Goal: Task Accomplishment & Management: Complete application form

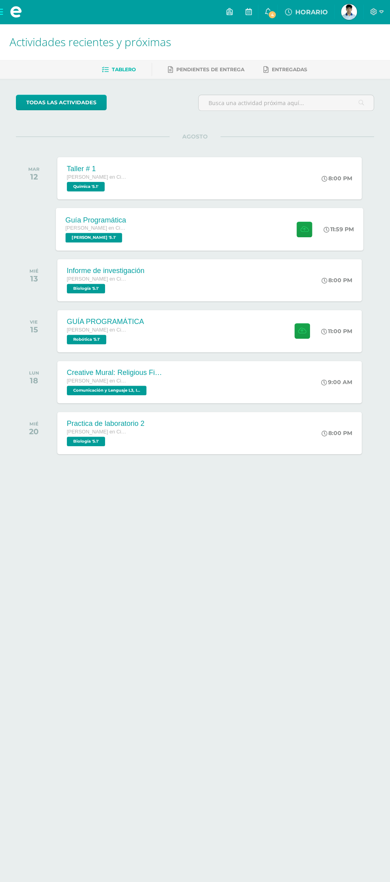
click at [203, 220] on div "Guía Programática [PERSON_NAME] en Ciencias y Letras [PERSON_NAME] '5.1' 11:59 …" at bounding box center [210, 229] width 308 height 43
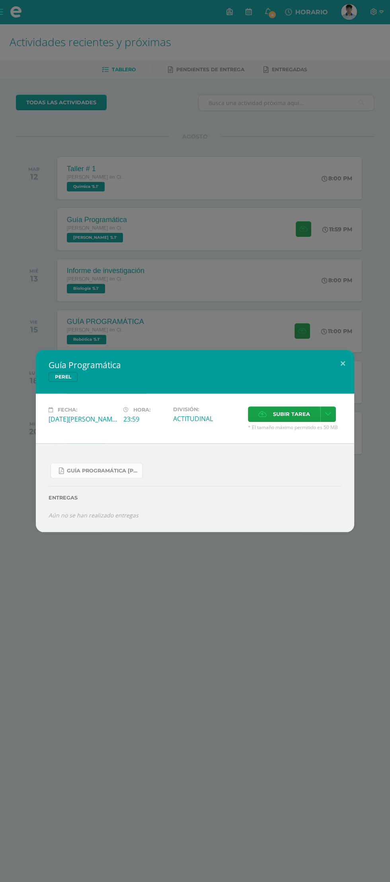
click at [108, 471] on span "Guía Programática [PERSON_NAME] 5to [PERSON_NAME] - Bloque 3 - Profe. [PERSON_N…" at bounding box center [103, 471] width 72 height 6
click at [294, 415] on span "Subir tarea" at bounding box center [291, 414] width 37 height 15
click at [0, 0] on input "Subir tarea" at bounding box center [0, 0] width 0 height 0
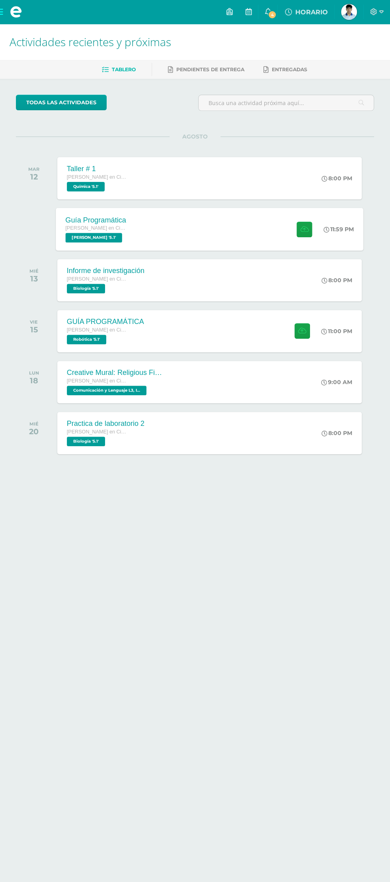
click at [231, 214] on div "Guía Programática [PERSON_NAME] en Ciencias y Letras [PERSON_NAME] '5.1' 11:59 …" at bounding box center [210, 229] width 308 height 43
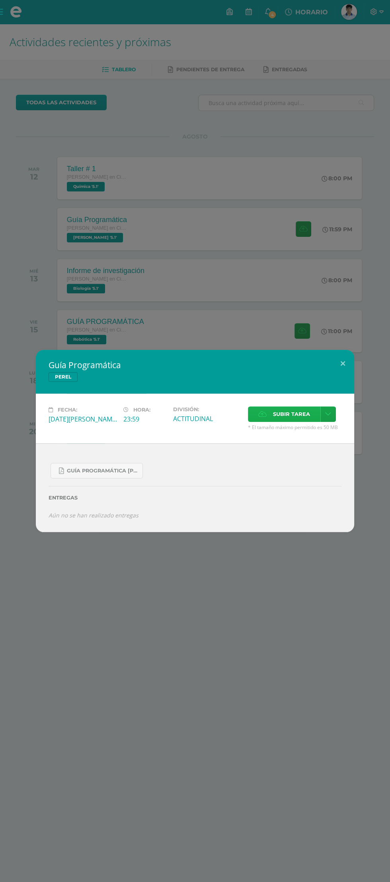
click at [272, 418] on label "Subir tarea" at bounding box center [284, 414] width 72 height 16
click at [0, 0] on input "Subir tarea" at bounding box center [0, 0] width 0 height 0
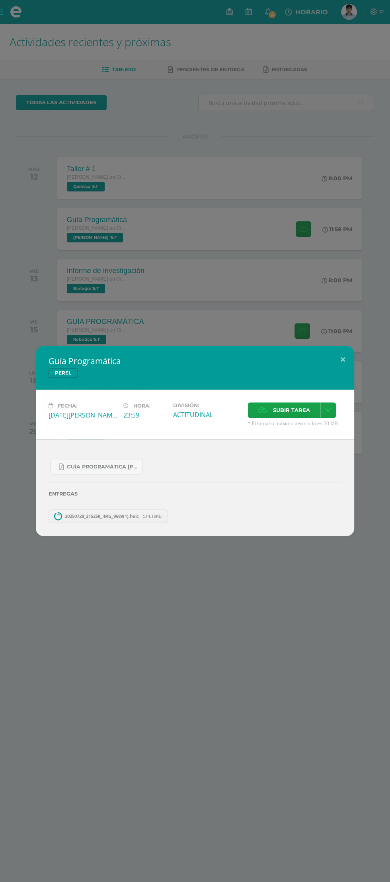
click at [113, 517] on div "Guía Programática PEREL 5to Bach - Bloque 3 - Profe. Julio Villatoro.pdf Entreg…" at bounding box center [195, 487] width 318 height 96
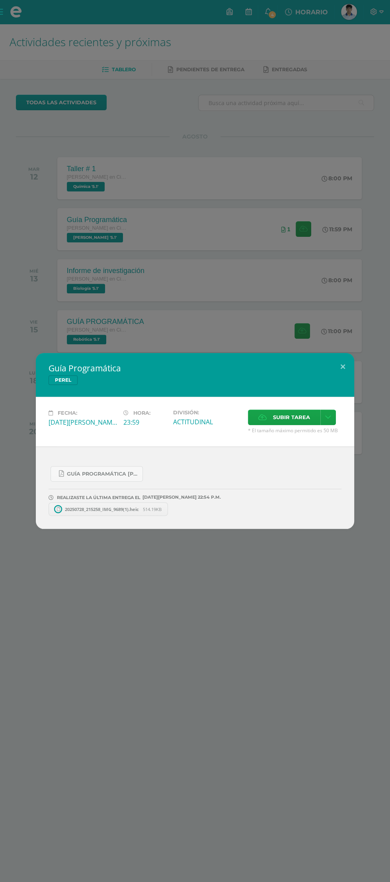
click at [115, 509] on span "20250728_215258_IMG_9689(1).heic" at bounding box center [102, 509] width 82 height 6
click at [344, 369] on button at bounding box center [343, 366] width 23 height 27
